Goal: Task Accomplishment & Management: Complete application form

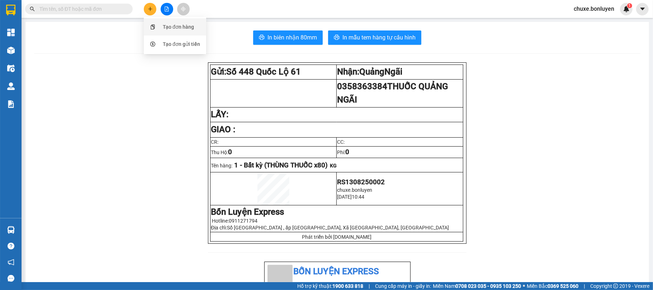
click at [181, 26] on div "Tạo đơn hàng" at bounding box center [178, 27] width 31 height 8
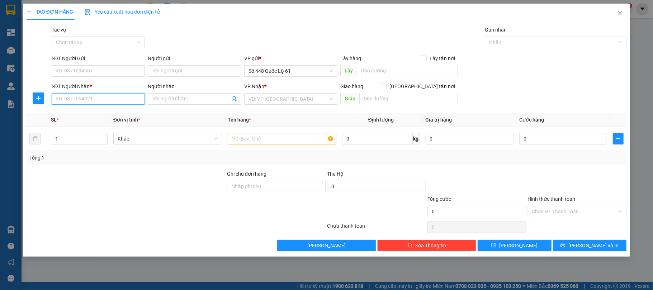
click at [94, 98] on input "SĐT Người Nhận *" at bounding box center [99, 98] width 94 height 11
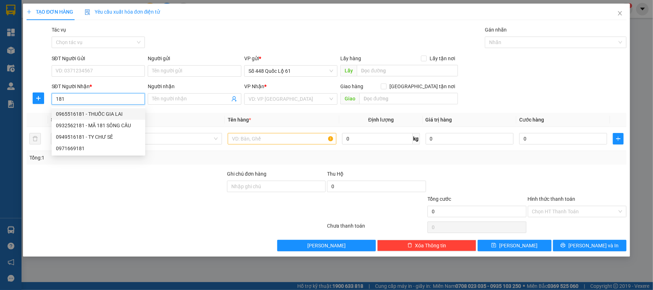
click at [95, 112] on div "0965516181 - THUỐC GIA LAI" at bounding box center [98, 114] width 85 height 8
type input "0965516181"
type input "THUỐC [PERSON_NAME]"
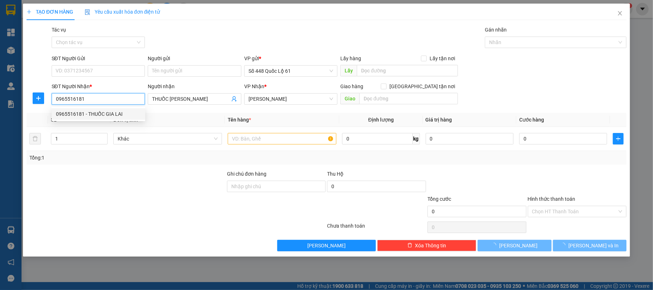
type input "80.000"
type input "0965516181"
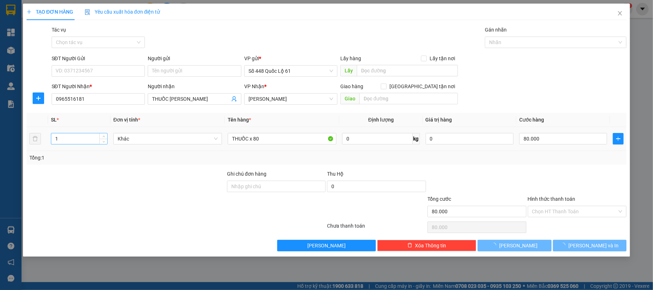
click at [87, 138] on input "1" at bounding box center [79, 138] width 56 height 11
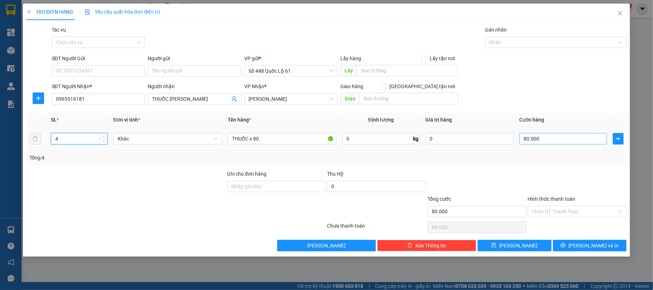
type input "4"
click at [549, 138] on input "80.000" at bounding box center [564, 138] width 88 height 11
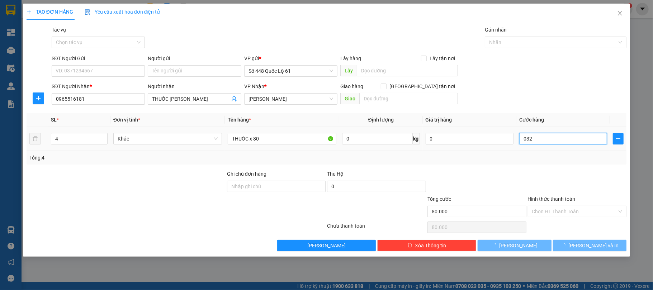
type input "0.320"
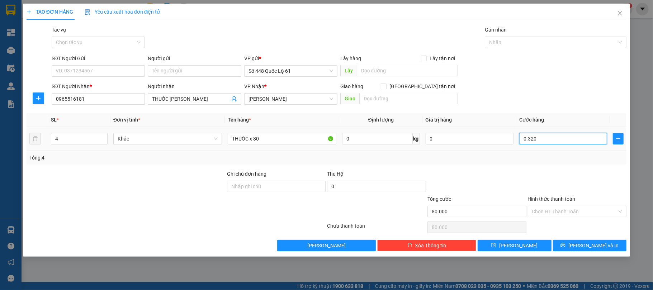
type input "320"
click at [543, 144] on input "0.320" at bounding box center [564, 138] width 88 height 11
type input "0.320"
type input "320.000"
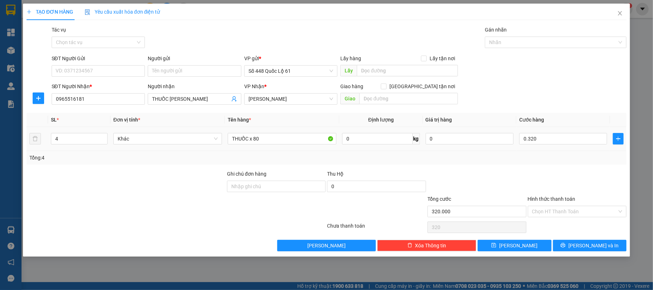
type input "320.000"
click at [542, 149] on td "320.000" at bounding box center [564, 139] width 94 height 24
click at [557, 210] on input "Hình thức thanh toán" at bounding box center [574, 211] width 85 height 11
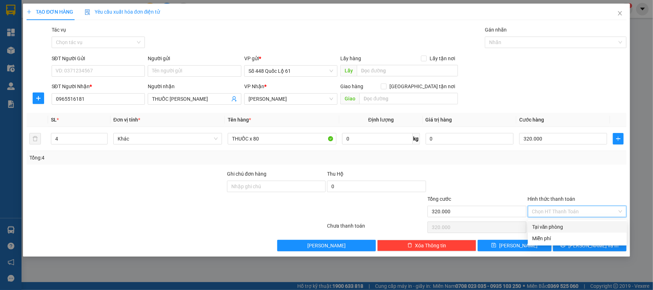
click at [550, 221] on div "Tại văn phòng" at bounding box center [577, 226] width 99 height 11
type input "0"
click at [570, 239] on div "Transit Pickup Surcharge Ids Transit Deliver Surcharge Ids Transit Deliver Surc…" at bounding box center [327, 139] width 601 height 226
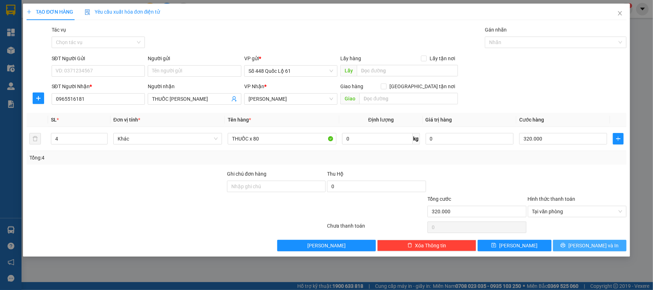
click at [573, 250] on button "[PERSON_NAME] và In" at bounding box center [590, 245] width 74 height 11
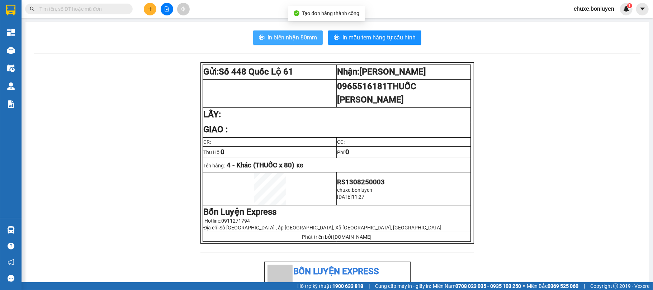
drag, startPoint x: 282, startPoint y: 38, endPoint x: 475, endPoint y: 158, distance: 227.2
click at [283, 38] on span "In biên nhận 80mm" at bounding box center [293, 37] width 50 height 9
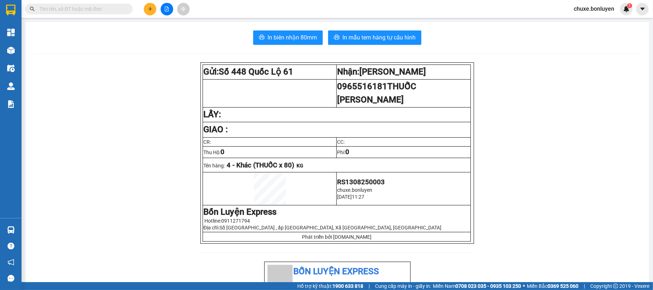
click at [154, 9] on button at bounding box center [150, 9] width 13 height 13
click at [161, 27] on div "Tạo đơn hàng" at bounding box center [175, 27] width 54 height 14
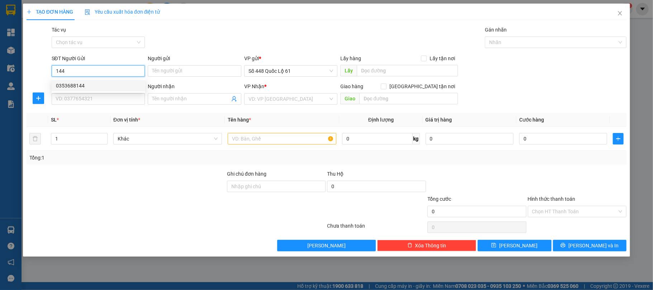
click at [100, 85] on div "0353688144" at bounding box center [98, 86] width 85 height 8
type input "0353688144"
type input "NHA MAN"
type input "0000000000000"
type input "CAU MAI"
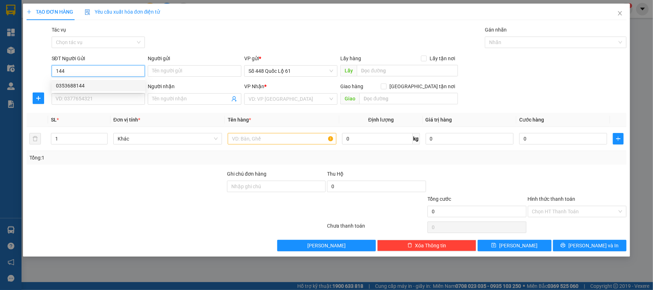
checkbox input "true"
type input "vinahouse"
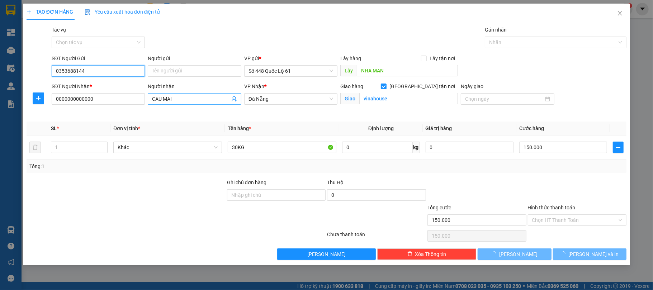
type input "150.000"
type input "0353688144"
click at [141, 100] on div "SĐT Người Nhận * 0000000000000 Người nhận CAU MAI VP Nhận * Đà Nẵng Giao hàng…" at bounding box center [339, 100] width 578 height 34
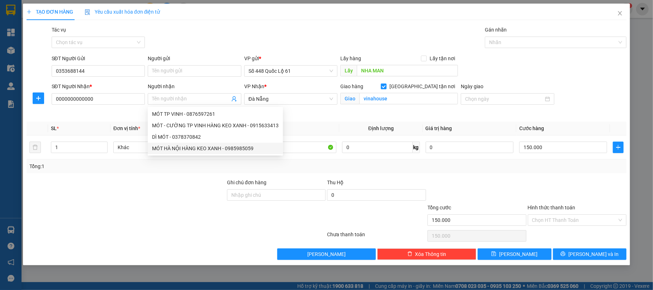
click at [302, 118] on div "Transit Pickup Surcharge Ids Transit Deliver Surcharge Ids Transit Deliver Surc…" at bounding box center [327, 143] width 601 height 234
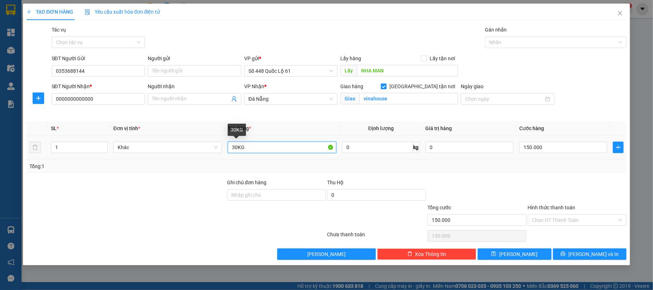
click at [235, 151] on input "30KG" at bounding box center [282, 147] width 109 height 11
click at [274, 95] on span "Đà Nẵng" at bounding box center [291, 99] width 85 height 11
type input "60KG"
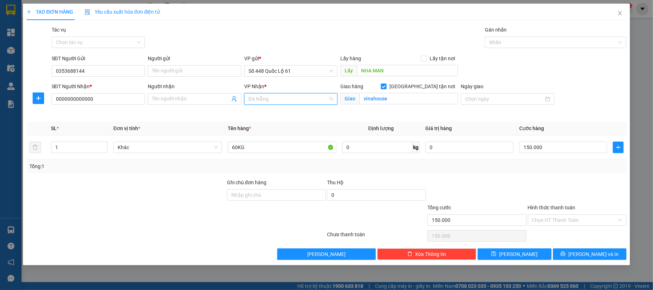
scroll to position [172, 0]
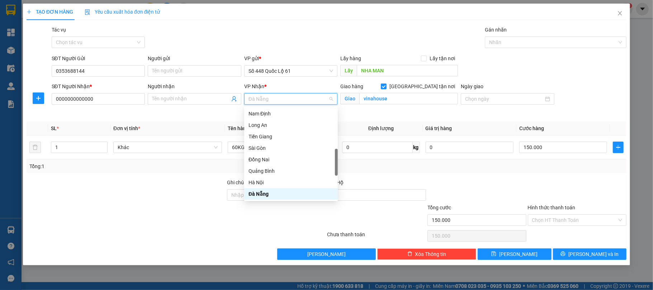
type input "Q"
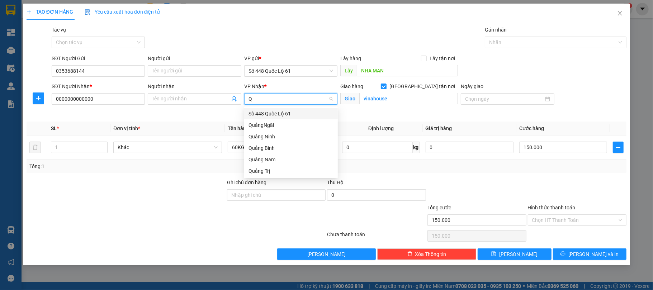
scroll to position [0, 0]
click at [273, 159] on div "Quảng Nam" at bounding box center [291, 160] width 85 height 8
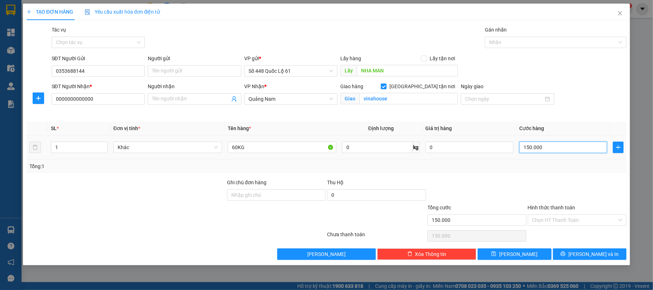
click at [558, 146] on input "150.000" at bounding box center [564, 147] width 88 height 11
type input "3"
type input "30"
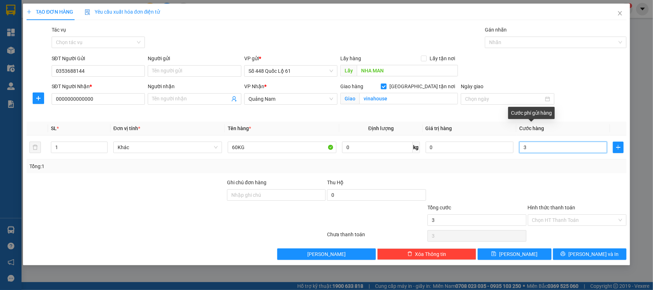
type input "30"
type input "300"
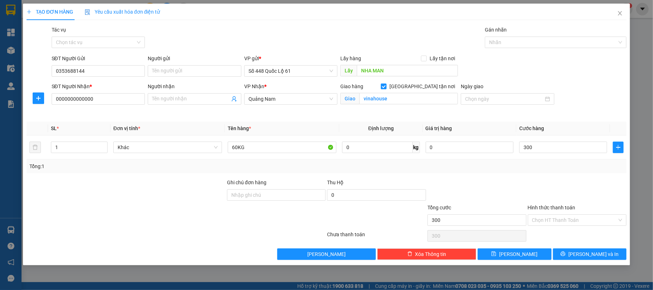
click at [479, 173] on div "Tổng: 1" at bounding box center [327, 167] width 601 height 14
type input "300.000"
click at [507, 246] on div "Transit Pickup Surcharge Ids Transit Deliver Surcharge Ids Transit Deliver Surc…" at bounding box center [327, 143] width 601 height 234
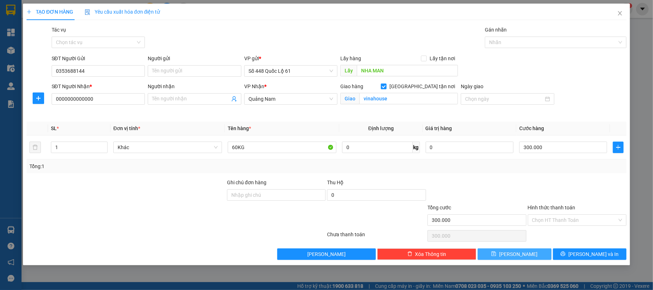
click at [506, 252] on button "[PERSON_NAME]" at bounding box center [515, 254] width 74 height 11
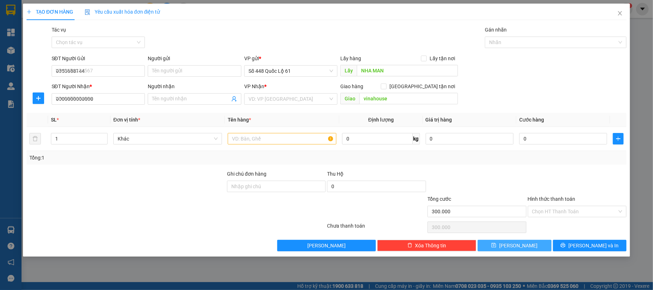
checkbox input "false"
type input "0"
